Goal: Use online tool/utility: Utilize a website feature to perform a specific function

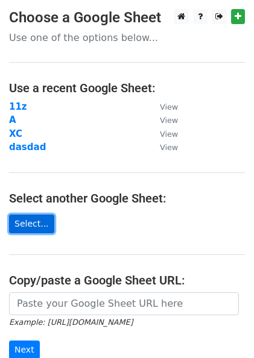
click at [44, 226] on link "Select..." at bounding box center [31, 224] width 45 height 19
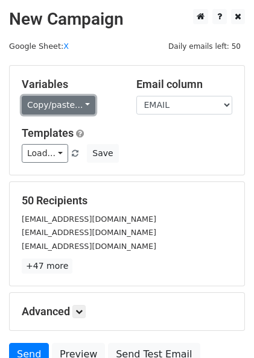
click at [83, 105] on link "Copy/paste..." at bounding box center [59, 105] width 74 height 19
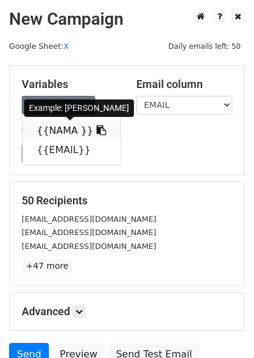
click at [96, 131] on icon at bounding box center [101, 130] width 10 height 10
